Goal: Task Accomplishment & Management: Use online tool/utility

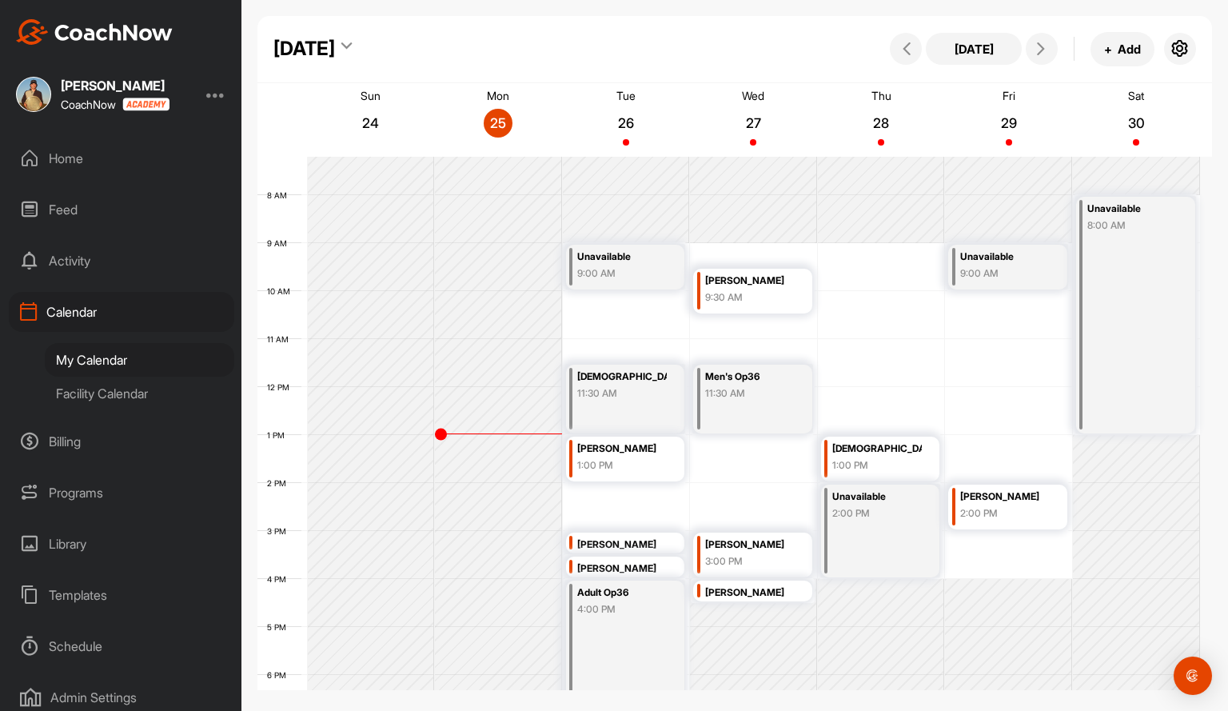
click at [106, 161] on div "Home" at bounding box center [121, 158] width 225 height 40
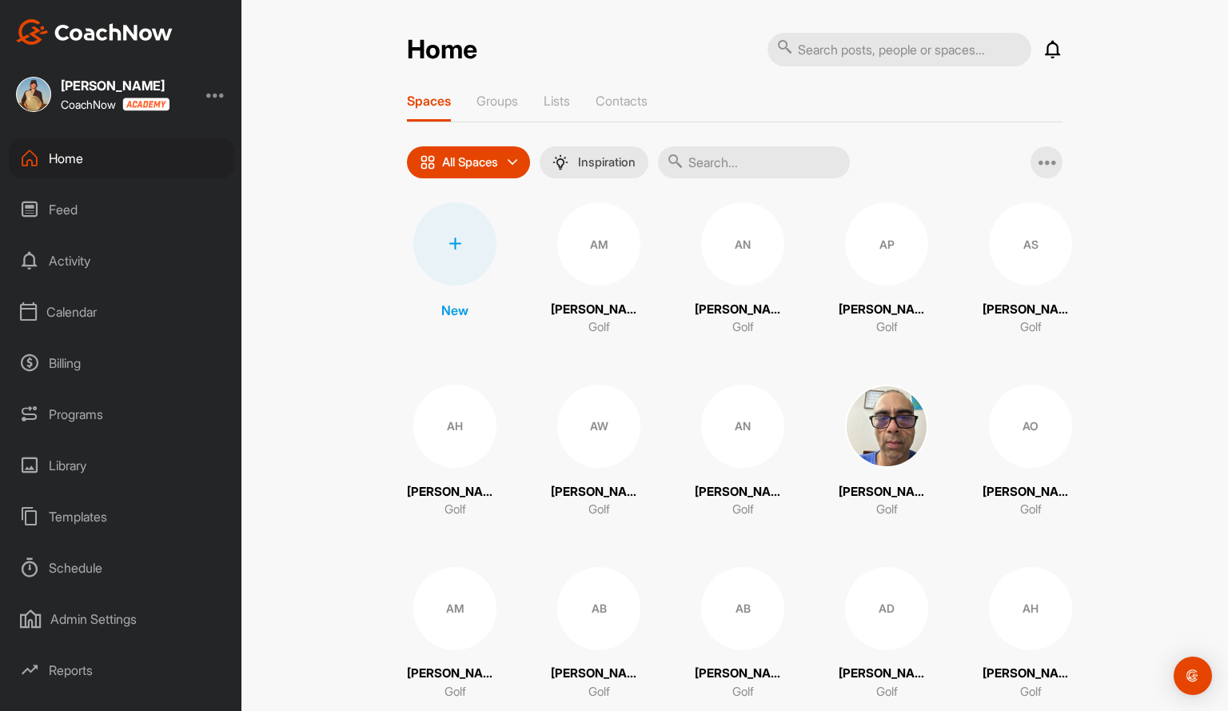
click at [221, 95] on div at bounding box center [215, 94] width 19 height 19
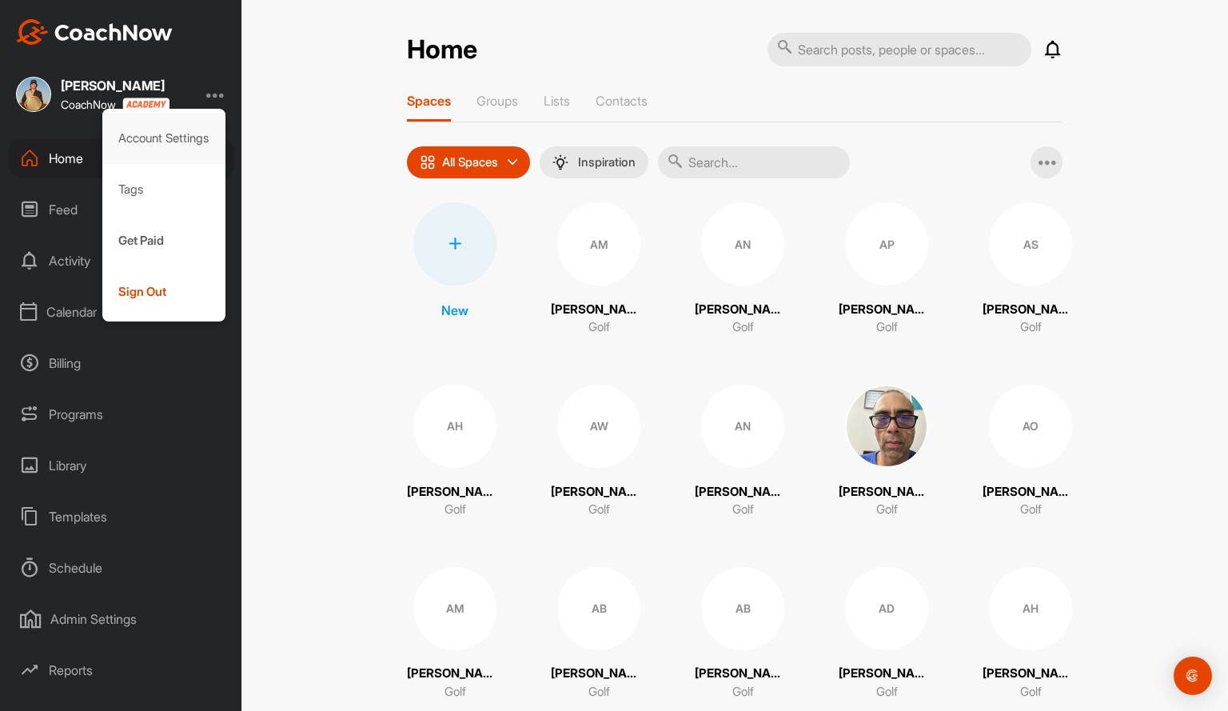
click at [169, 140] on div "Account Settings" at bounding box center [164, 138] width 124 height 51
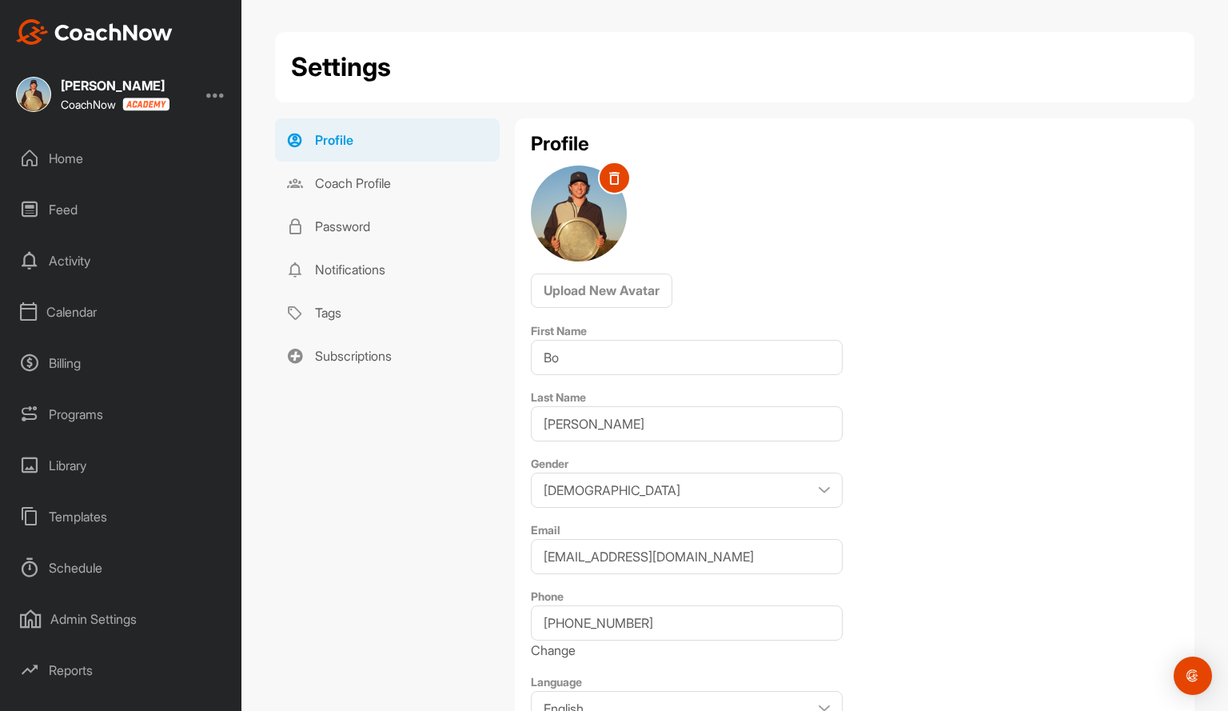
click at [82, 267] on div "Activity" at bounding box center [121, 261] width 225 height 40
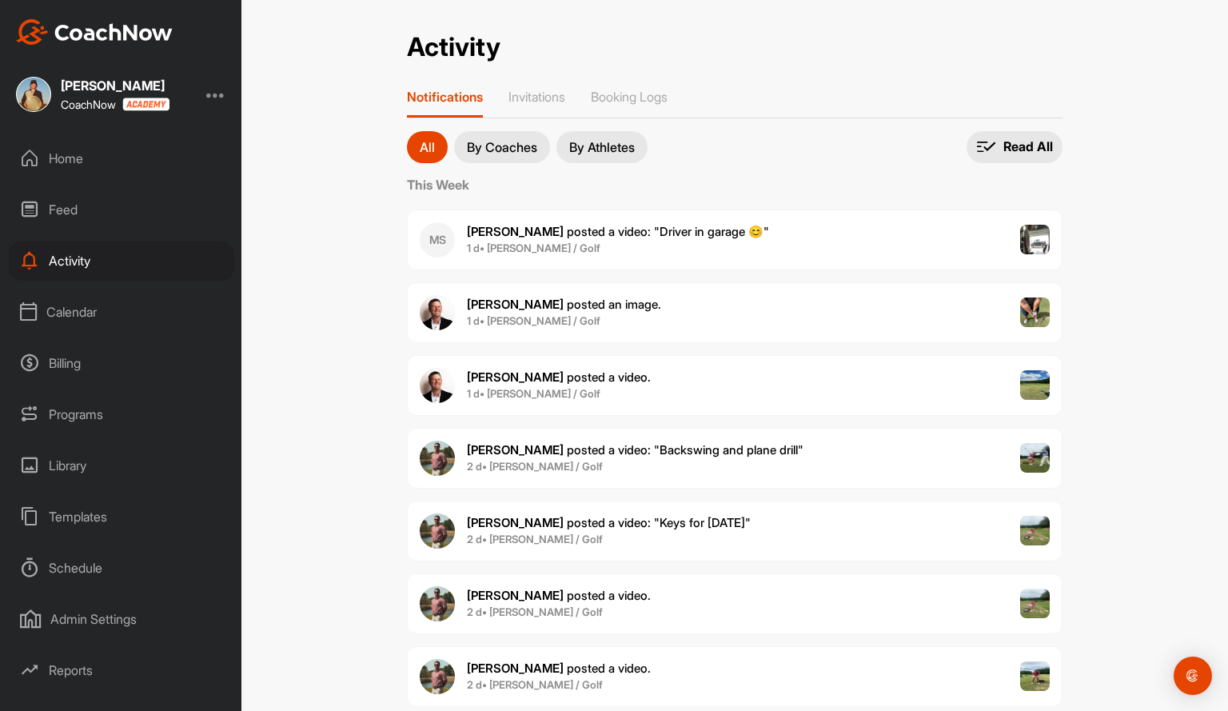
click at [97, 213] on div "Feed" at bounding box center [121, 209] width 225 height 40
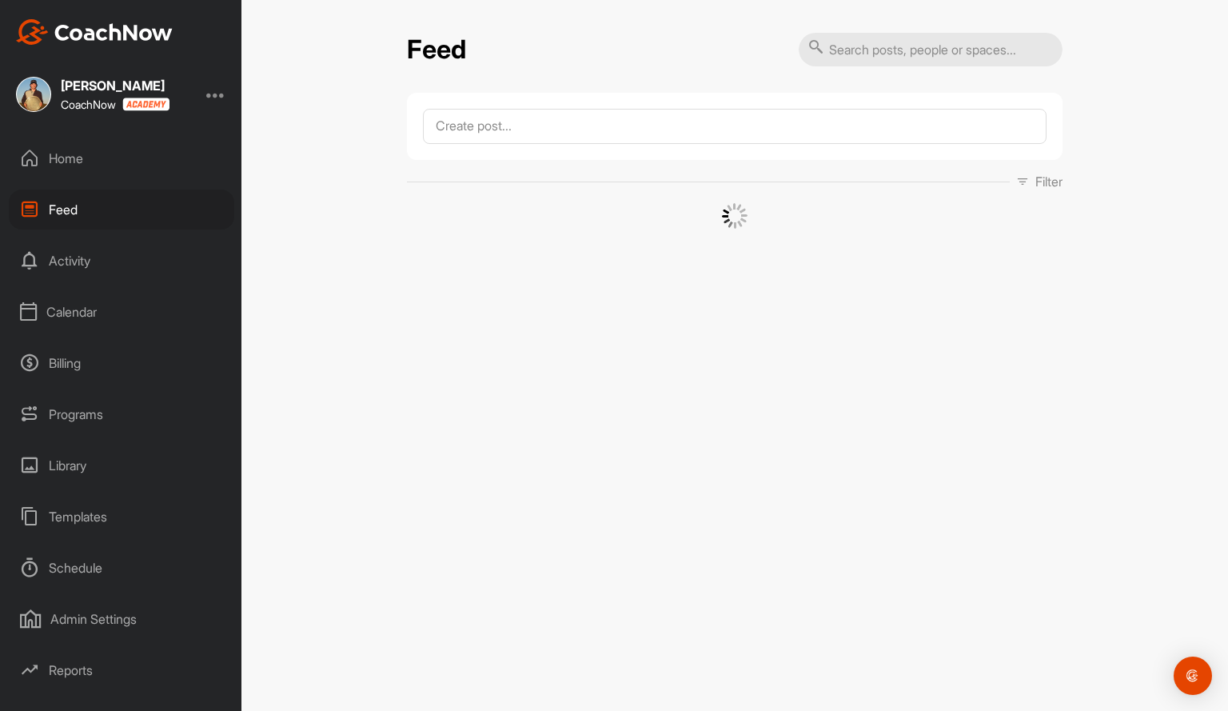
click at [86, 322] on div "Calendar" at bounding box center [121, 312] width 225 height 40
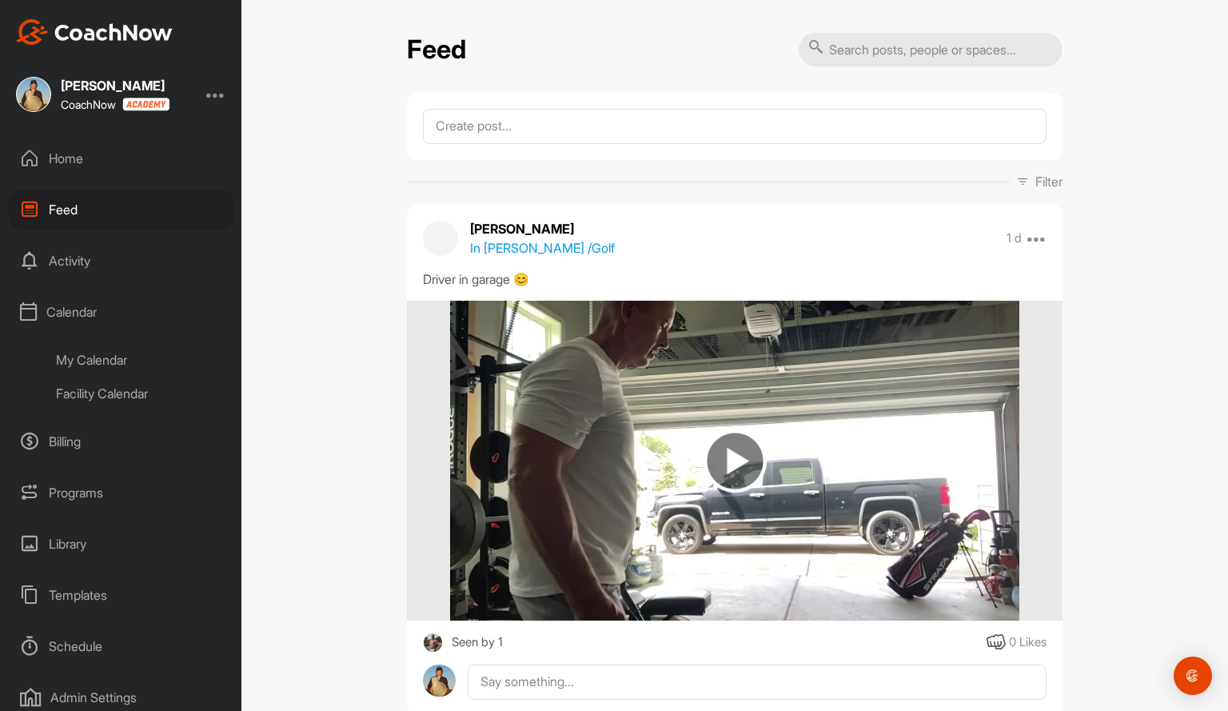
click at [80, 446] on div "Billing" at bounding box center [121, 441] width 225 height 40
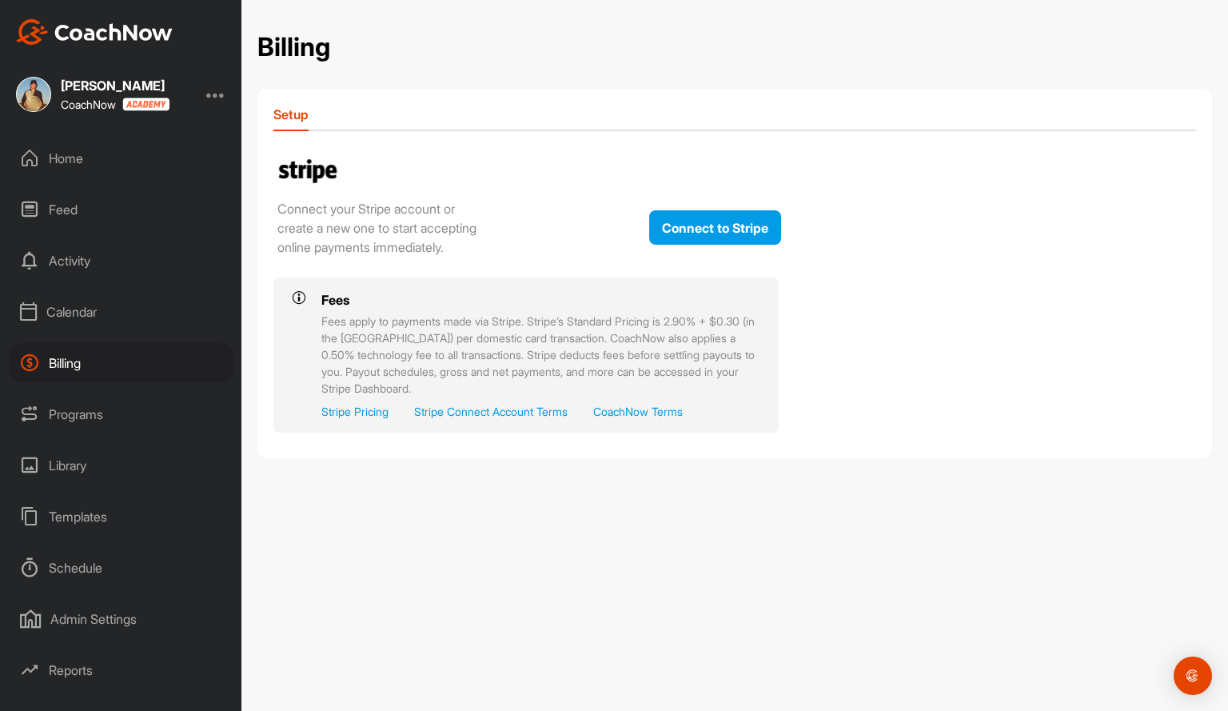
click at [94, 476] on div "Library" at bounding box center [121, 465] width 225 height 40
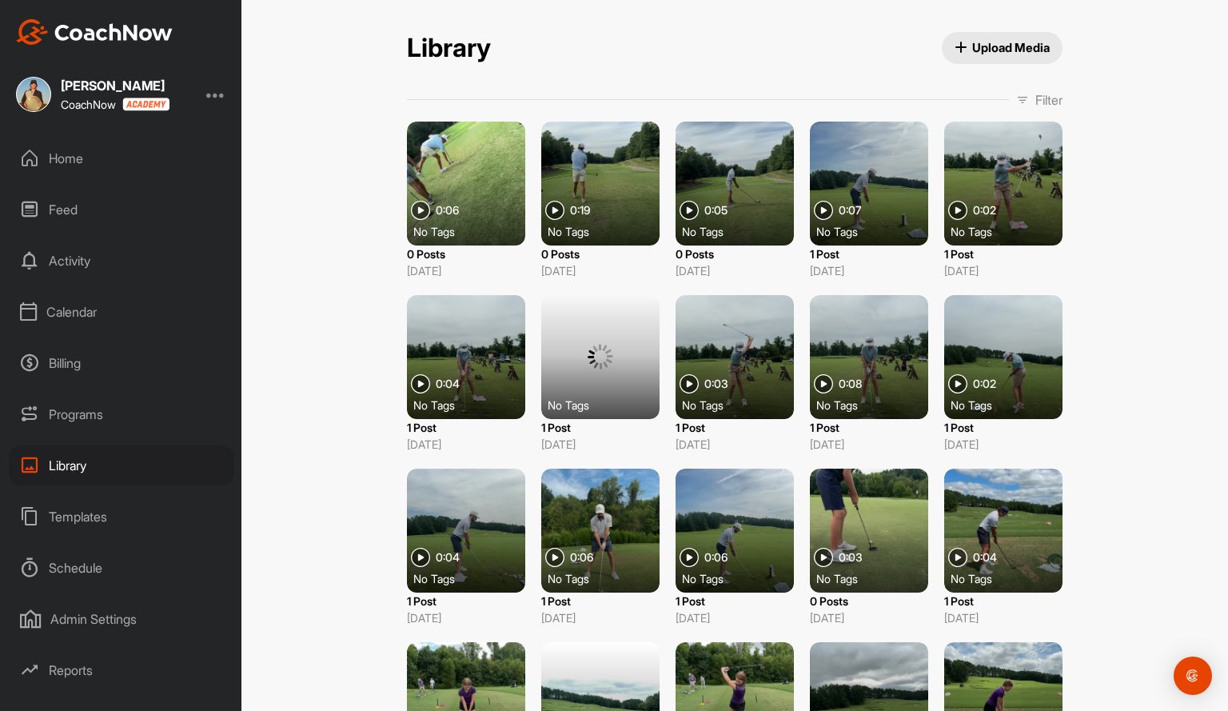
click at [96, 525] on div "Templates" at bounding box center [121, 517] width 225 height 40
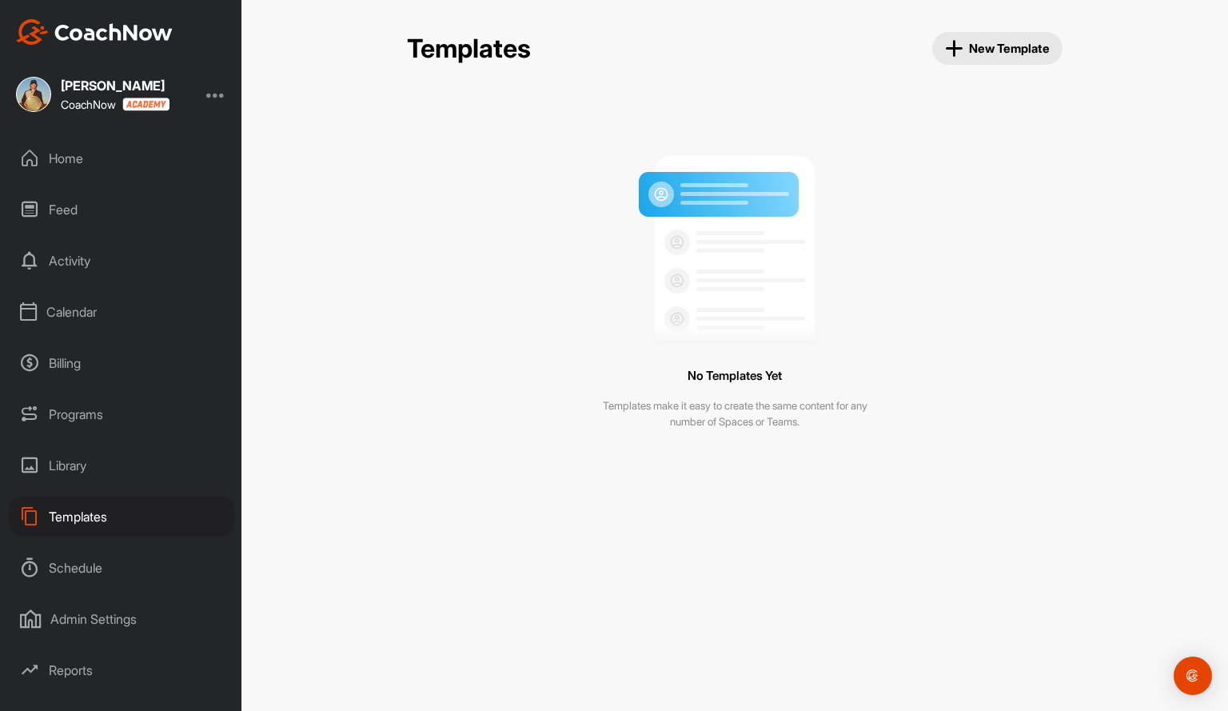
click at [104, 578] on div "Schedule" at bounding box center [121, 568] width 225 height 40
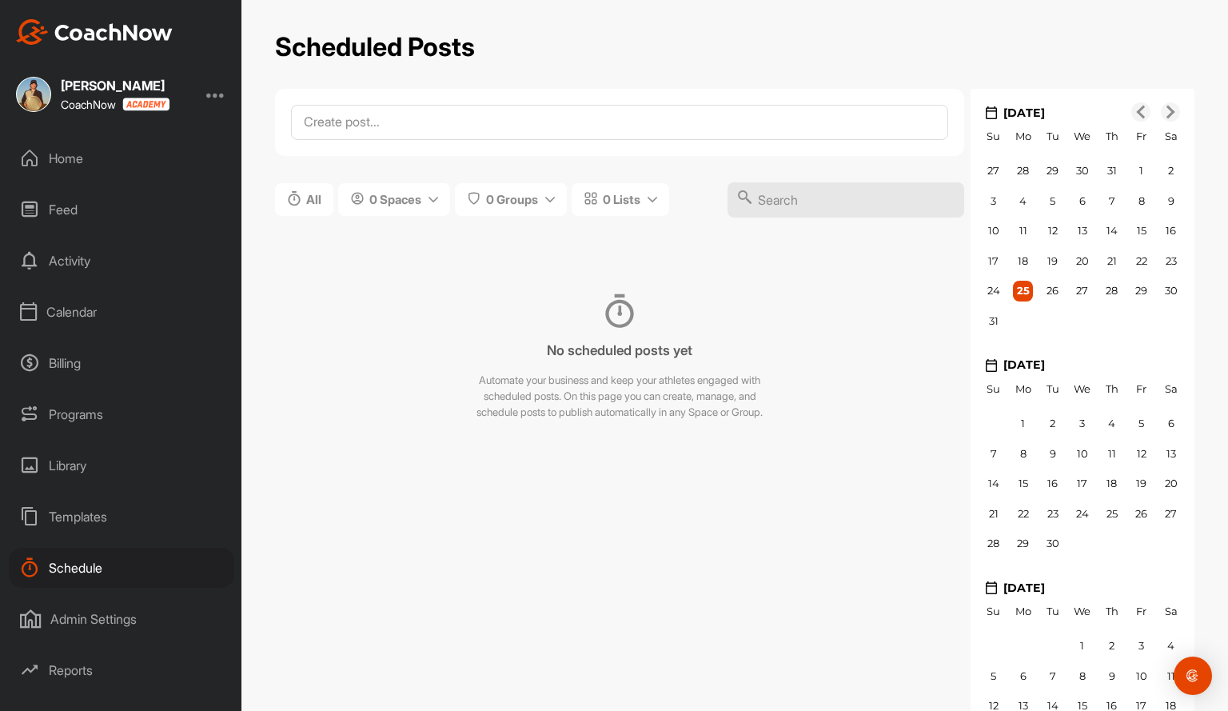
click at [106, 616] on div "Admin Settings" at bounding box center [121, 619] width 225 height 40
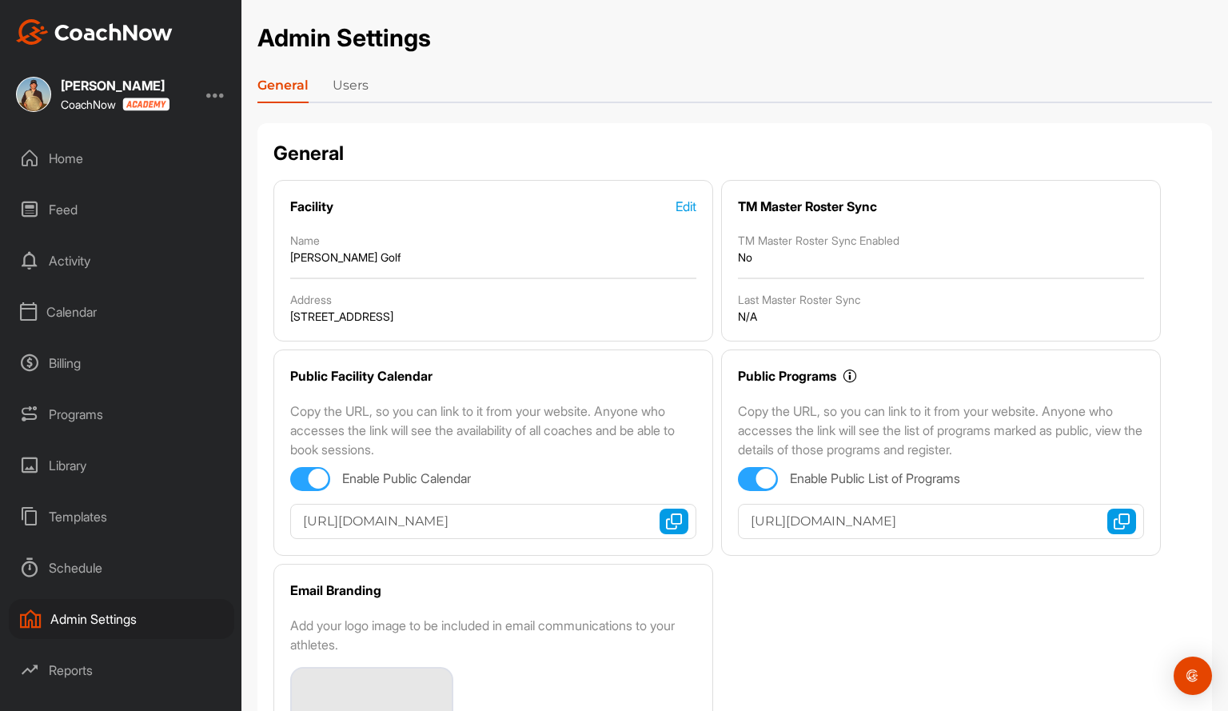
click at [336, 95] on link "Users" at bounding box center [351, 89] width 36 height 26
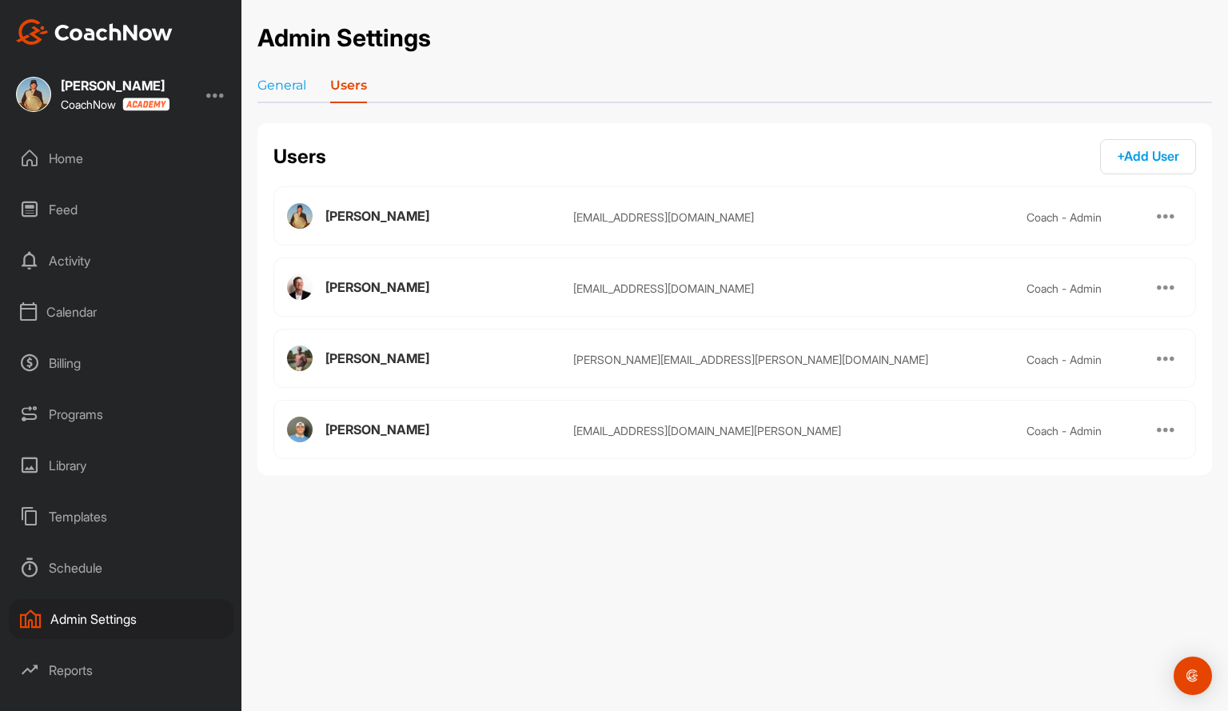
scroll to position [30, 0]
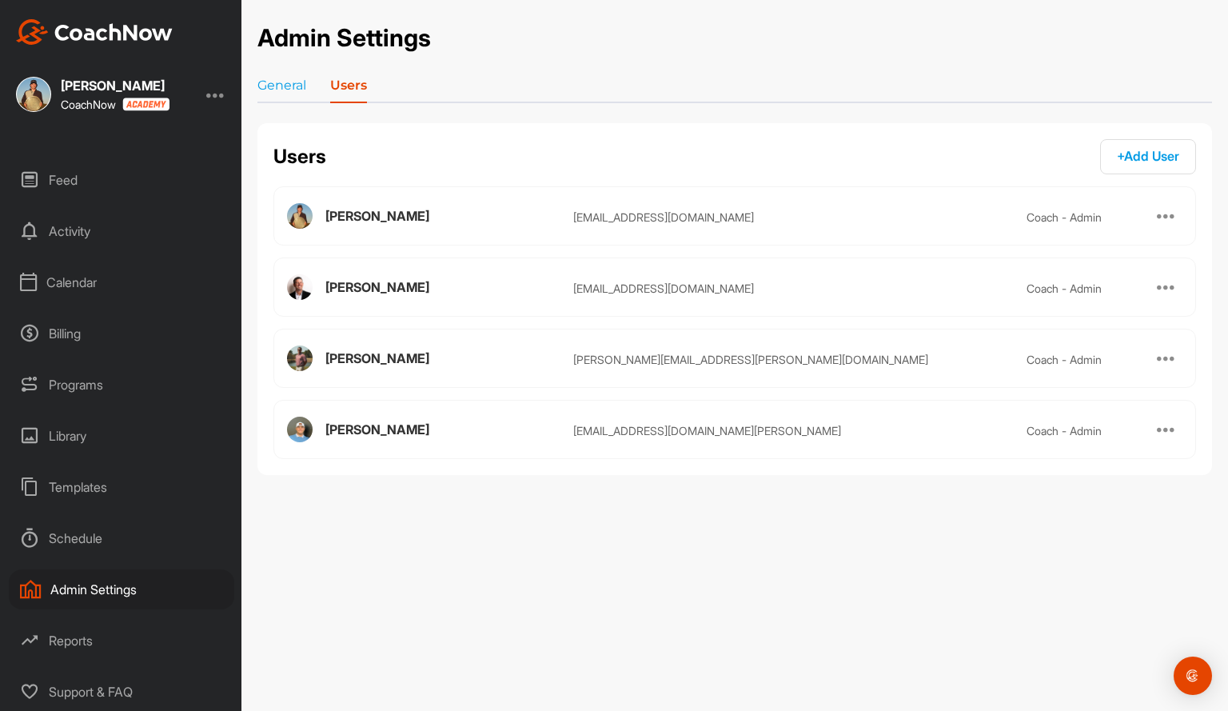
click at [105, 652] on div "Reports" at bounding box center [121, 640] width 225 height 40
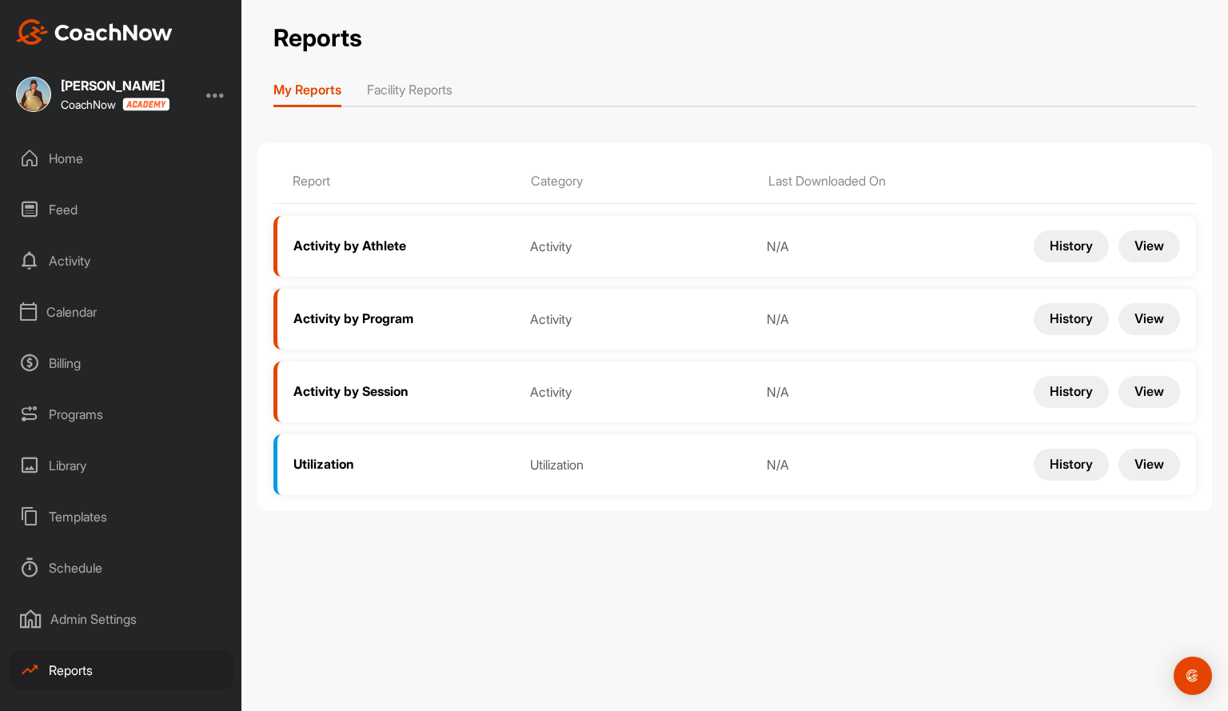
click at [137, 154] on div "Home" at bounding box center [121, 158] width 225 height 40
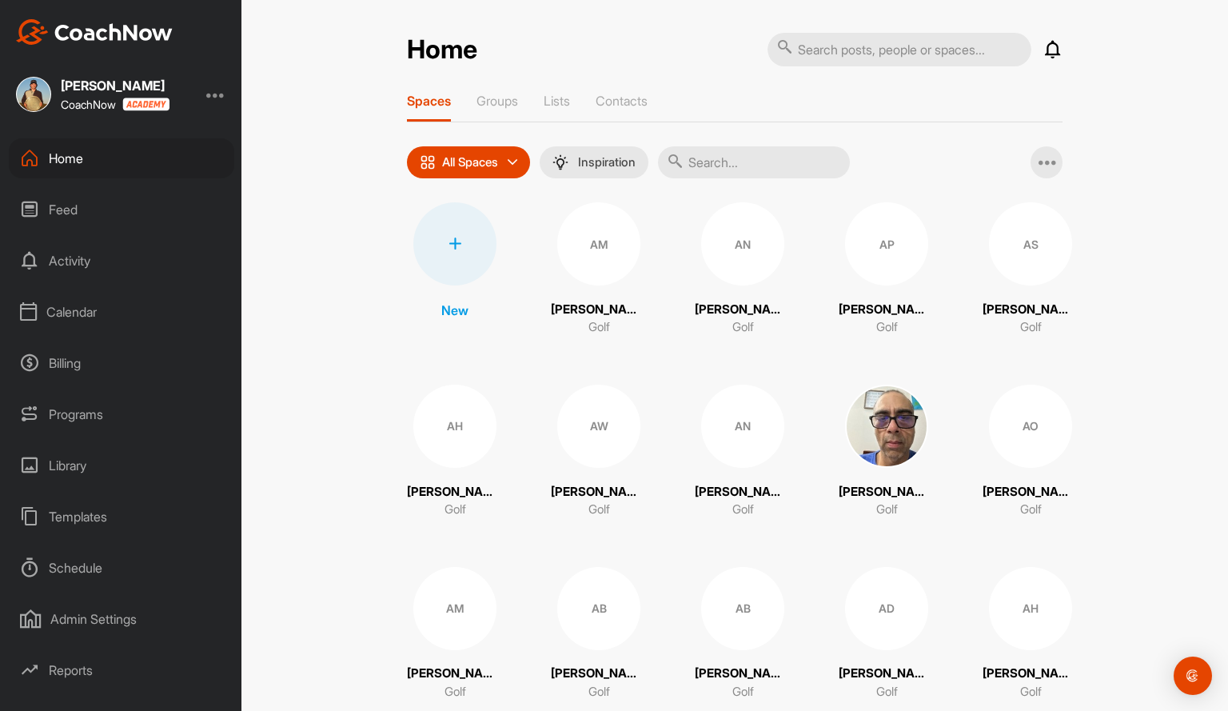
click at [104, 201] on div "Feed" at bounding box center [121, 209] width 225 height 40
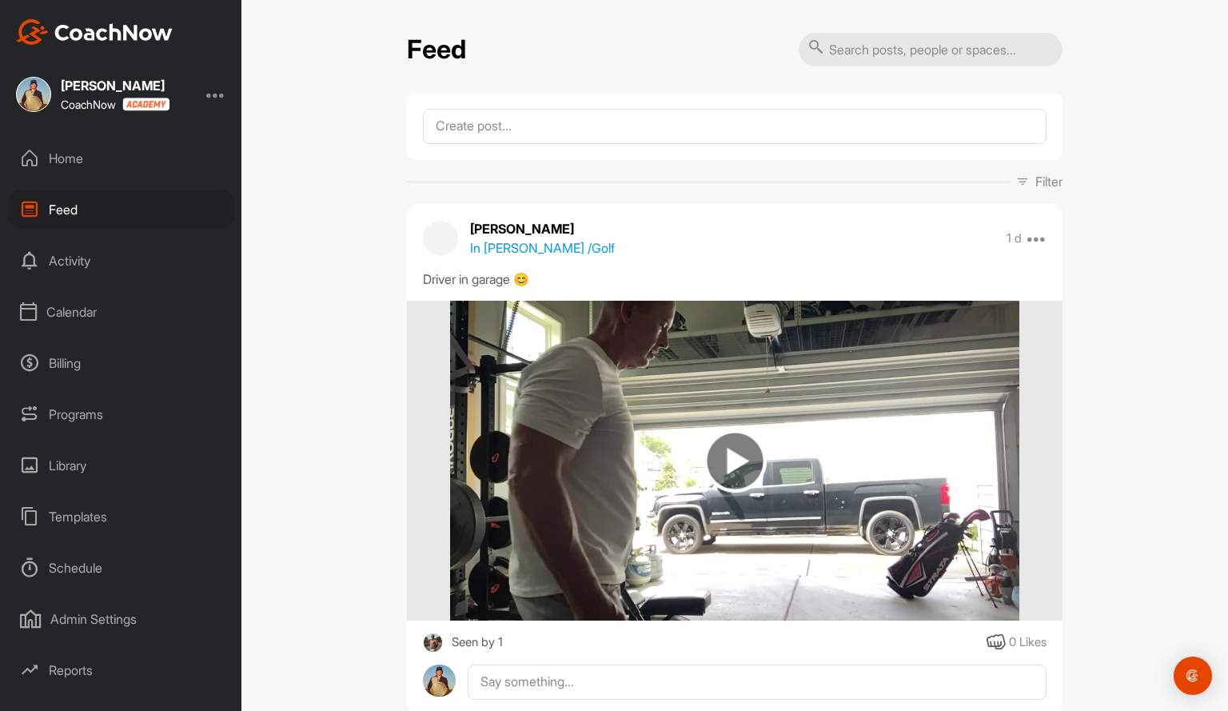
click at [80, 266] on div "Activity" at bounding box center [121, 261] width 225 height 40
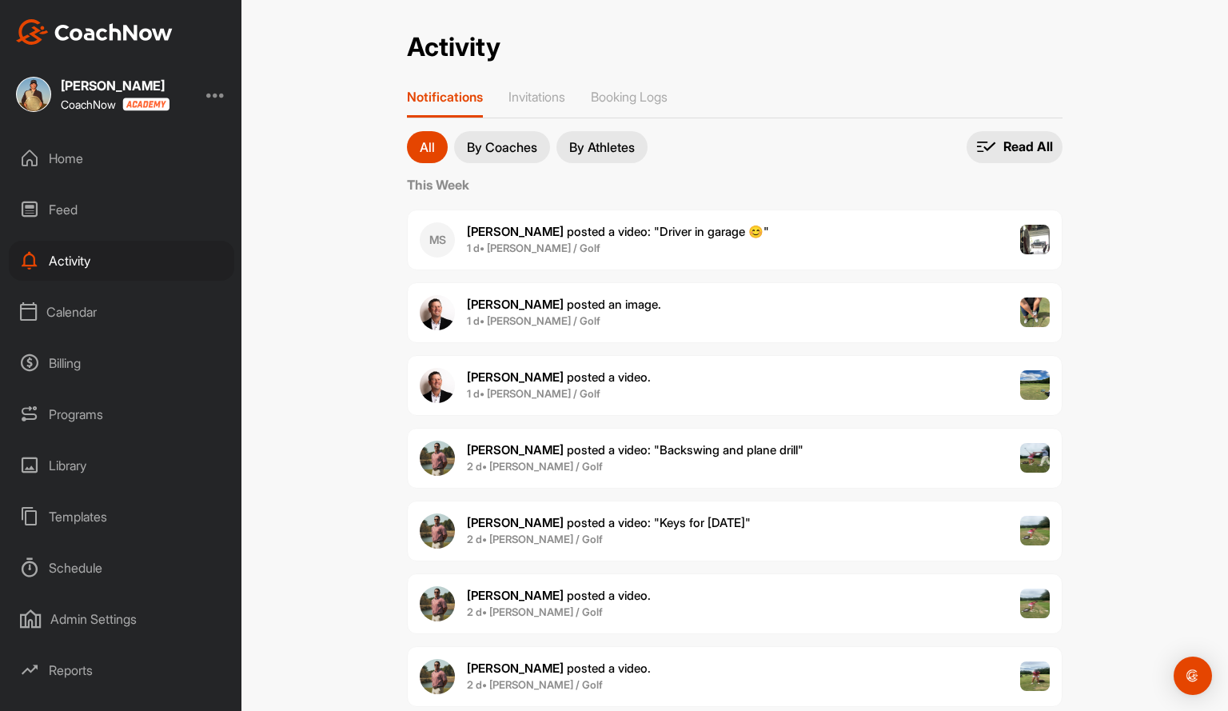
click at [110, 310] on div "Calendar" at bounding box center [121, 312] width 225 height 40
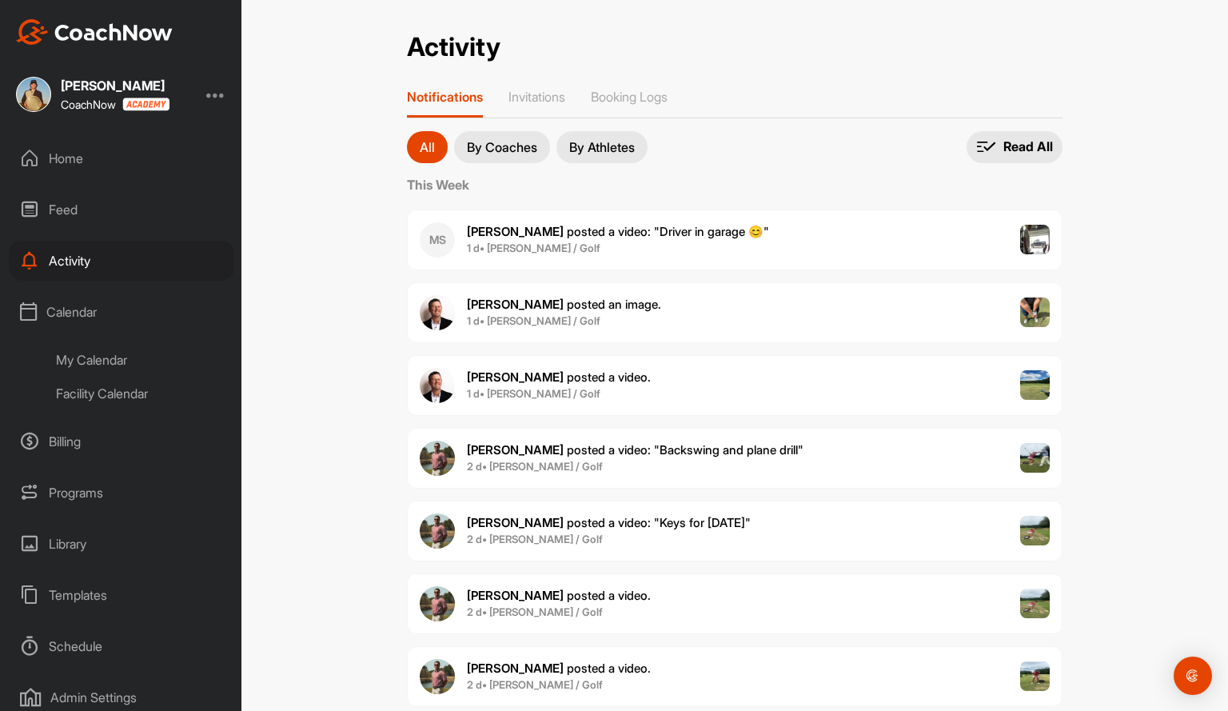
click at [108, 356] on div "My Calendar" at bounding box center [139, 360] width 189 height 34
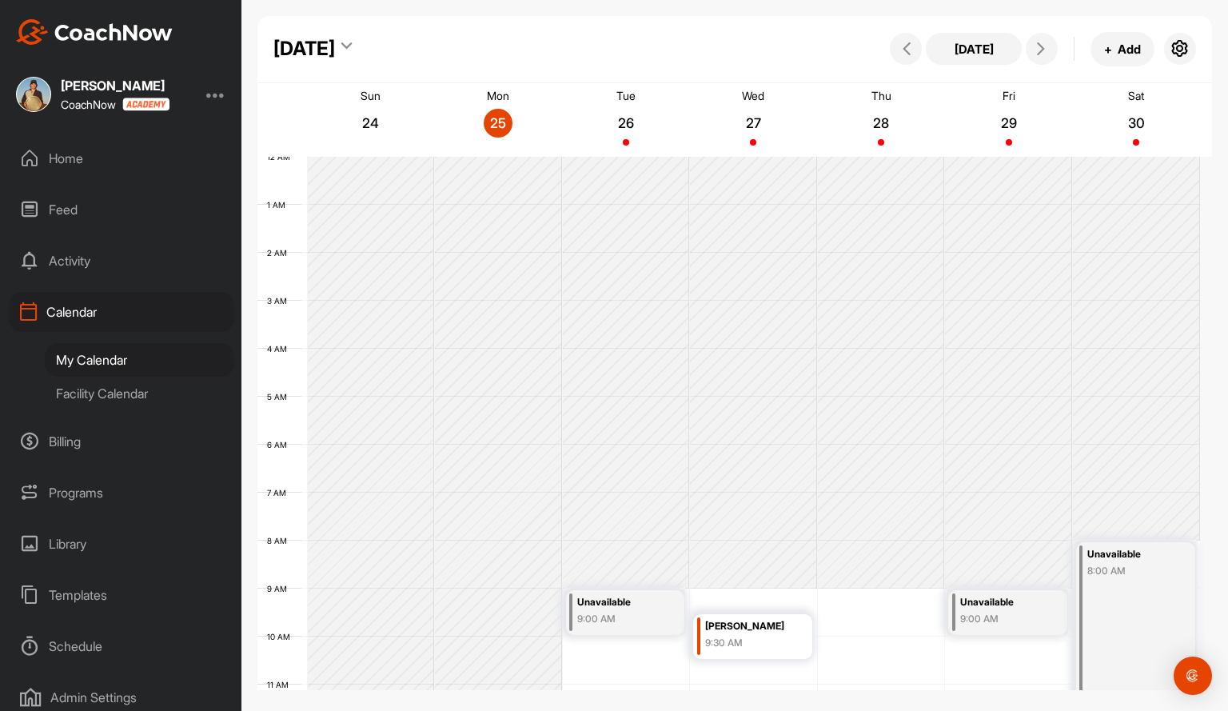
scroll to position [277, 0]
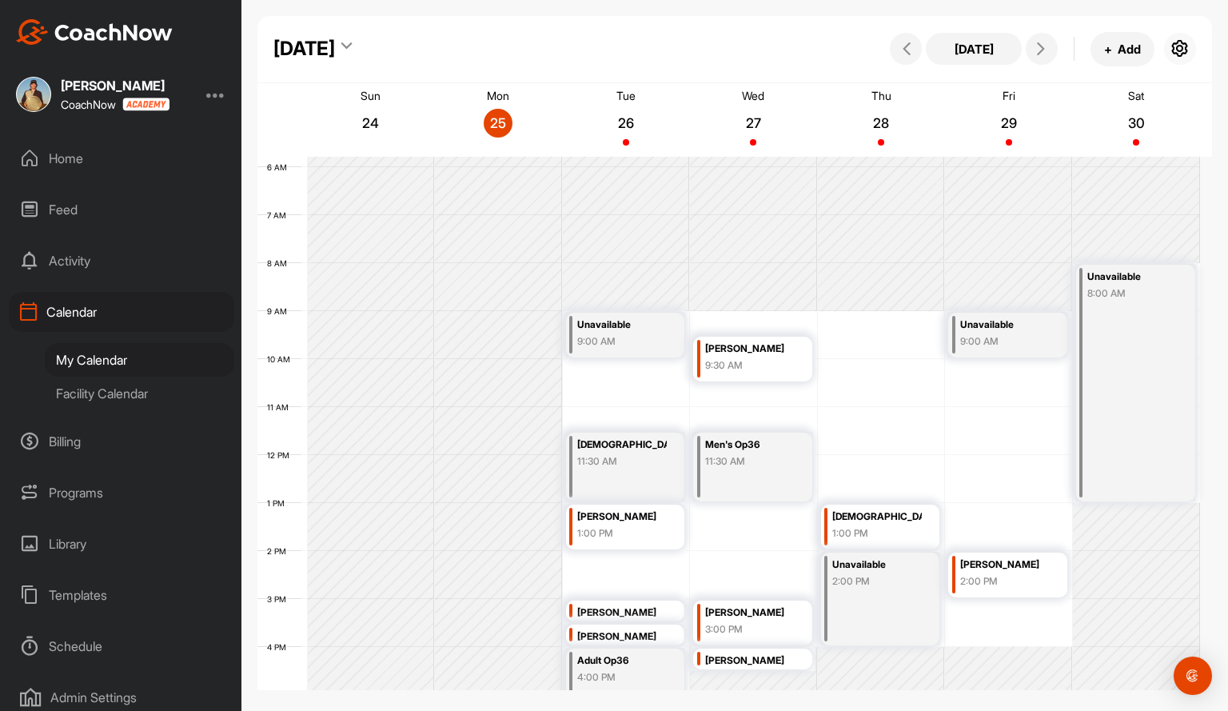
click at [1186, 46] on icon "button" at bounding box center [1180, 48] width 19 height 19
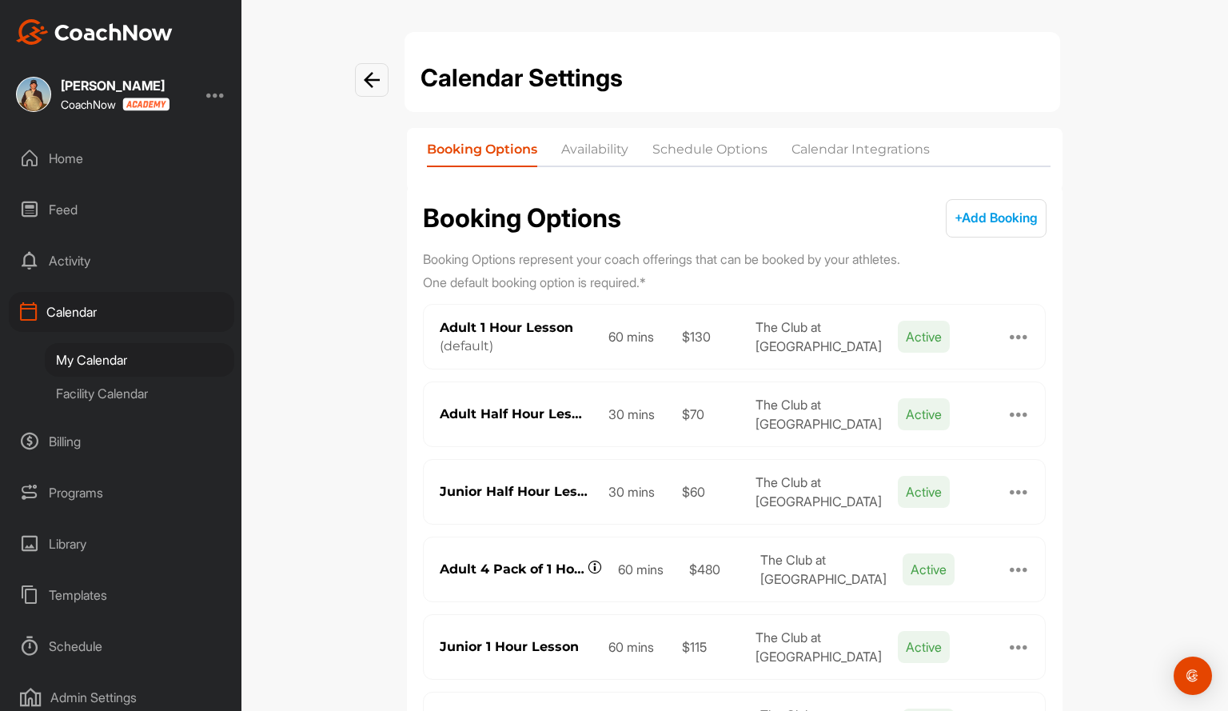
scroll to position [95, 0]
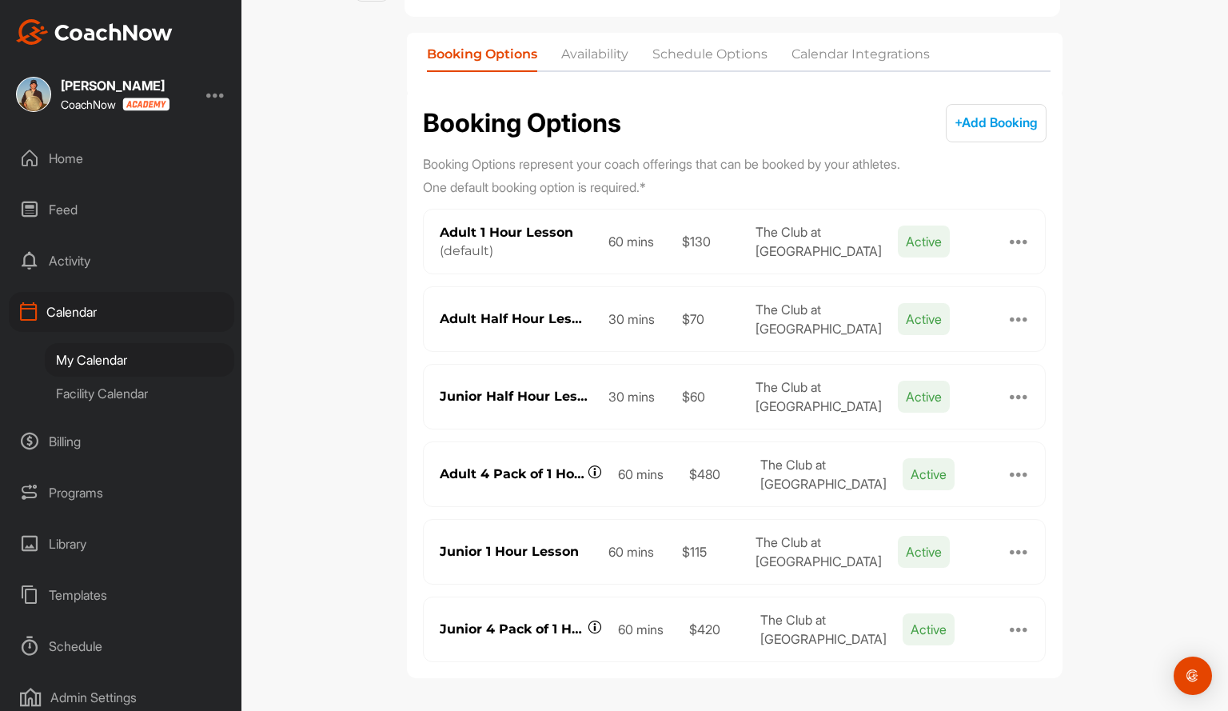
click at [966, 112] on button "+ Add Booking + Add" at bounding box center [996, 123] width 101 height 38
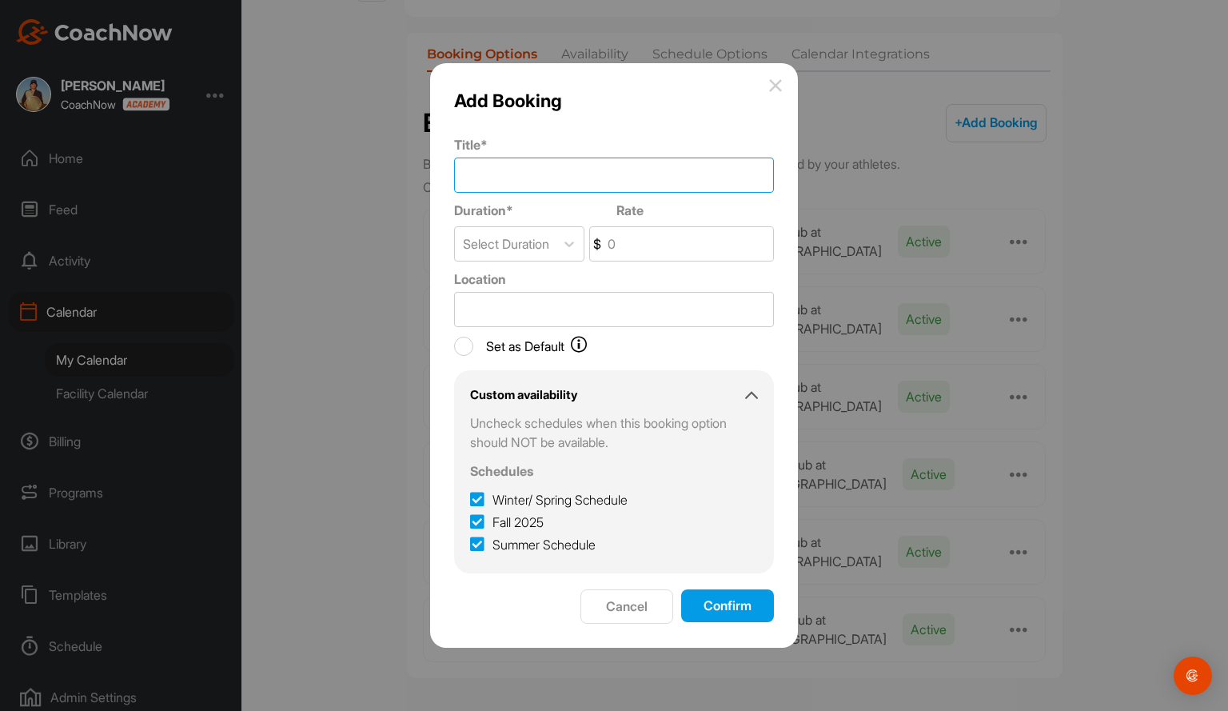
click at [536, 171] on input "Title *" at bounding box center [614, 175] width 320 height 35
type input "25% Off Single Lesson thru [DATE]"
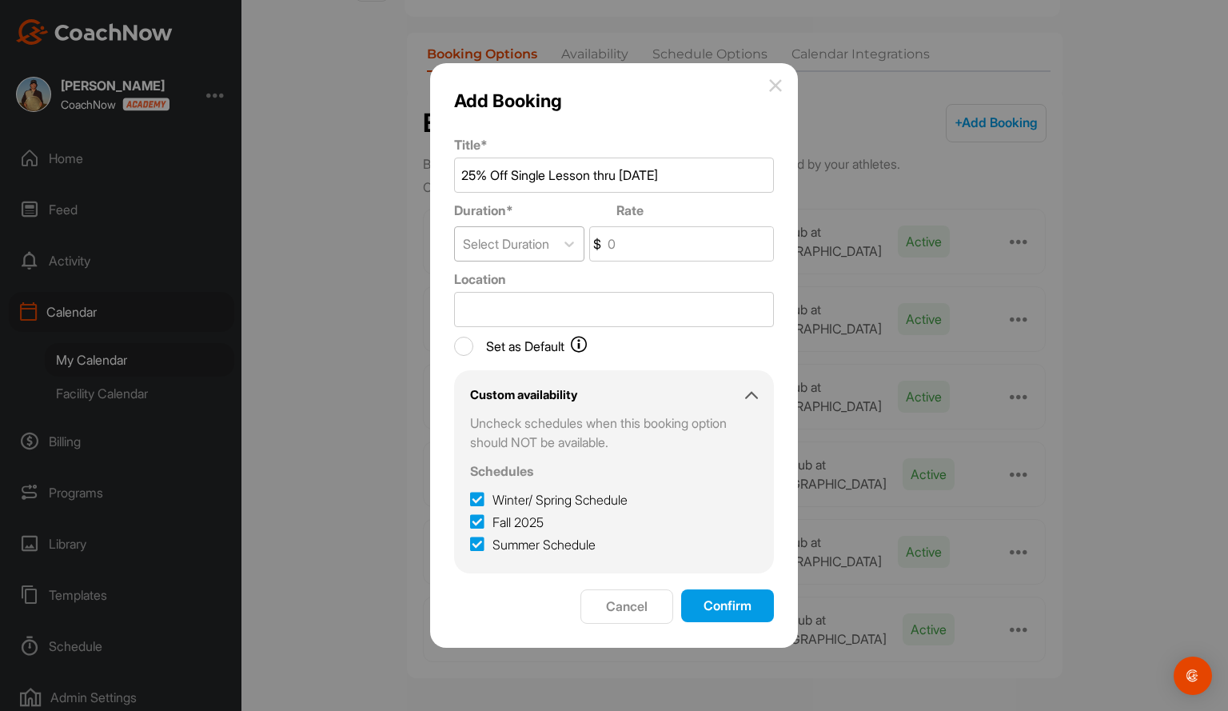
click at [555, 252] on div "Select Duration" at bounding box center [505, 244] width 100 height 34
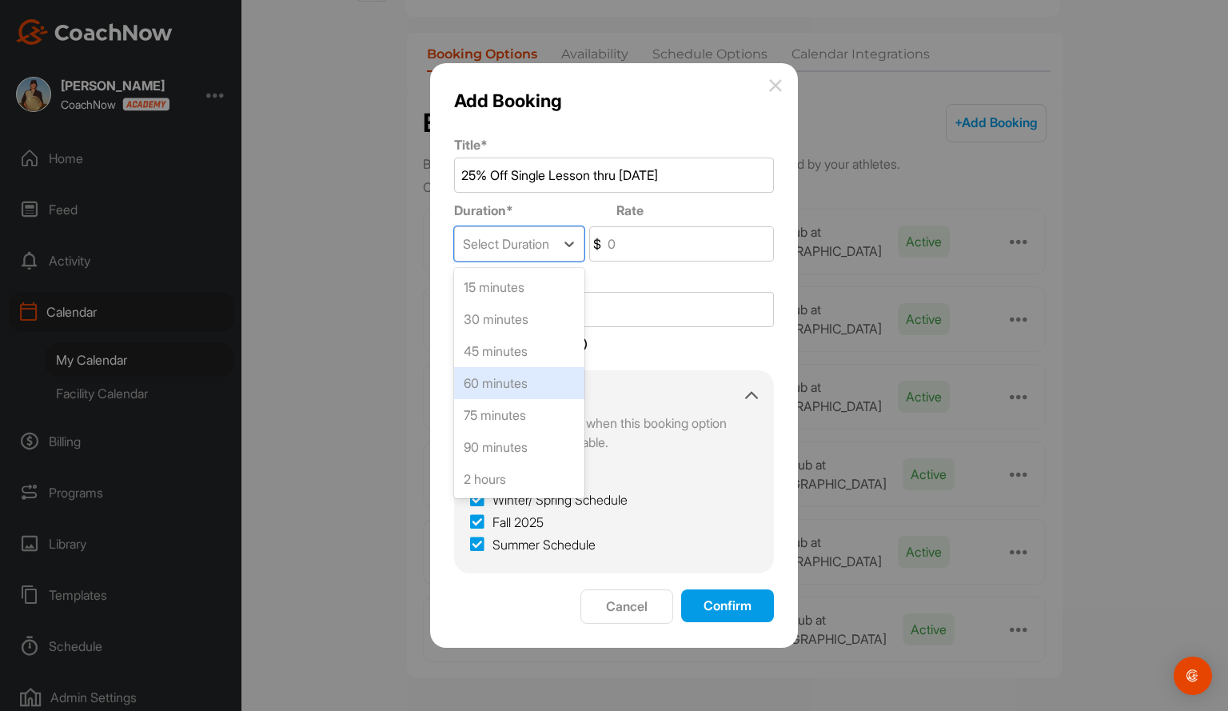
click at [523, 388] on div "60 minutes" at bounding box center [519, 383] width 130 height 32
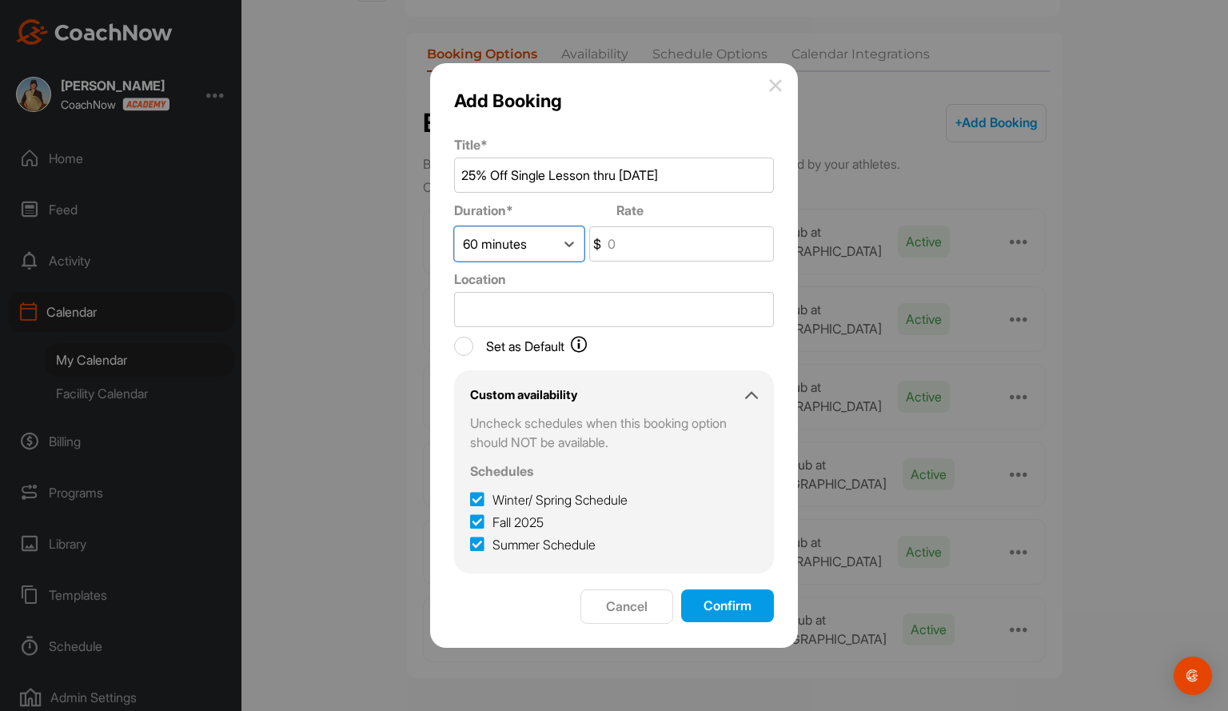
click at [630, 250] on input "Rate" at bounding box center [688, 244] width 169 height 34
type input "98"
click at [588, 310] on input "Location" at bounding box center [614, 309] width 320 height 35
type input "12 Oaks"
click at [723, 605] on button "Confirm" at bounding box center [727, 605] width 93 height 33
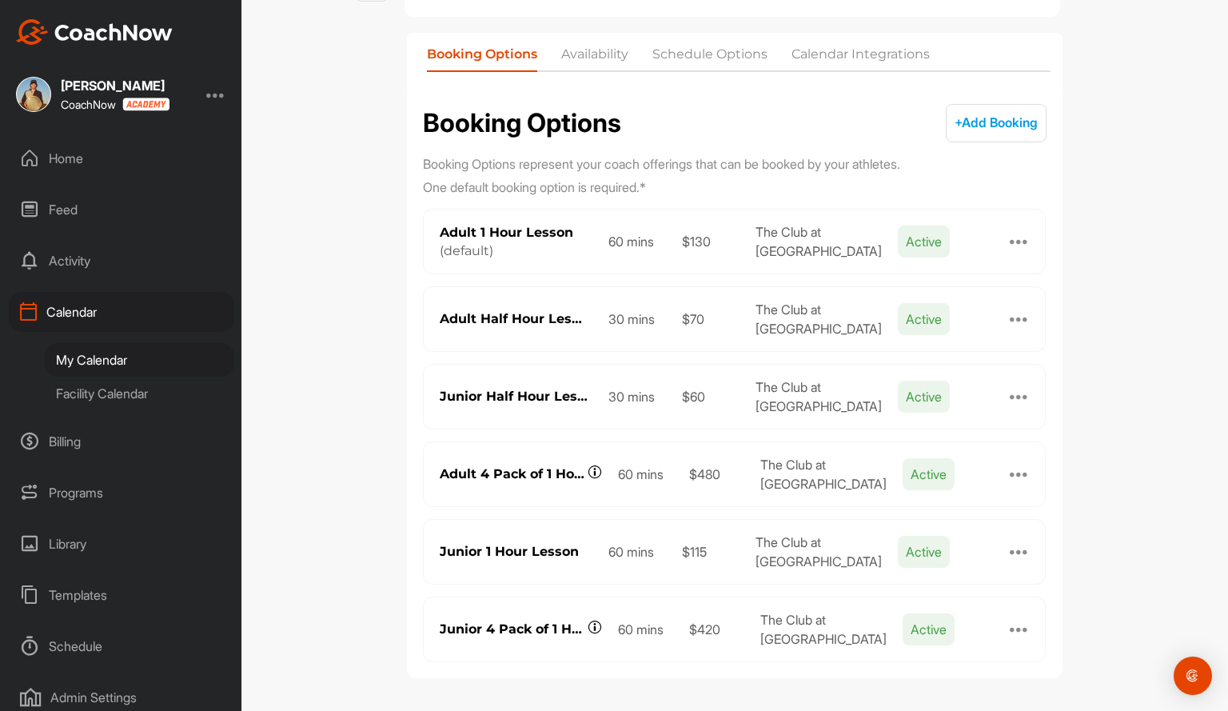
scroll to position [0, 0]
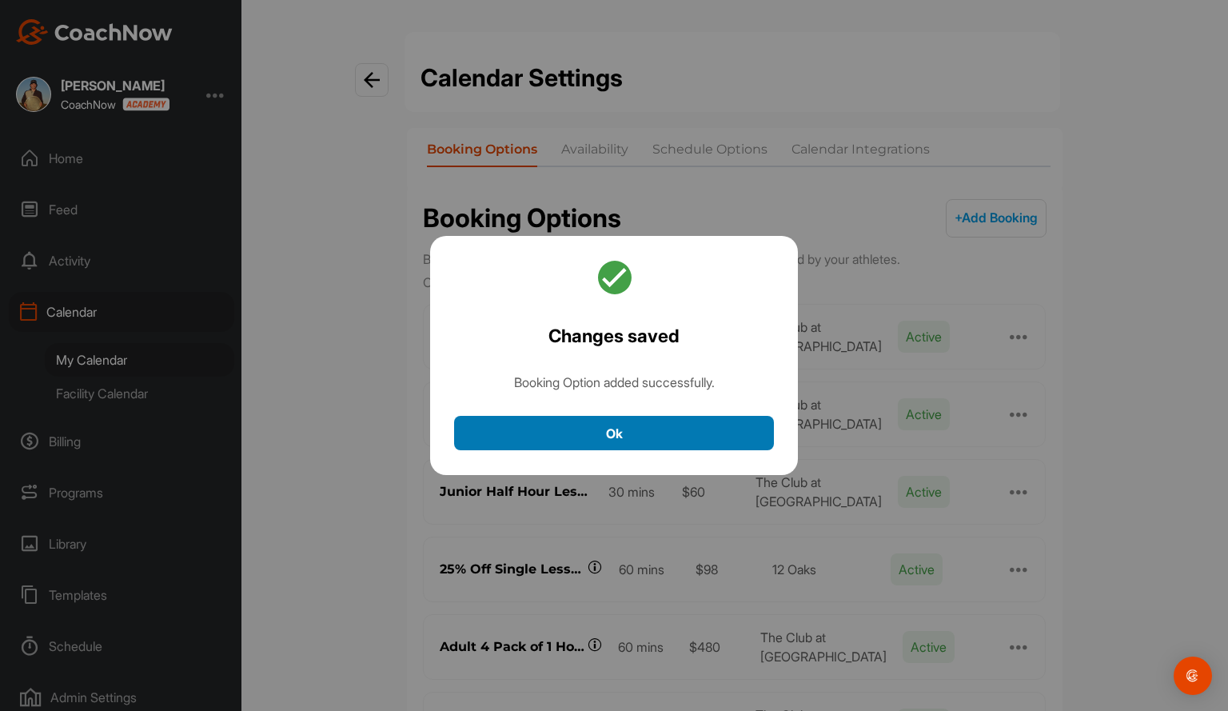
click at [632, 429] on button "Ok" at bounding box center [614, 433] width 320 height 34
